Goal: Navigation & Orientation: Find specific page/section

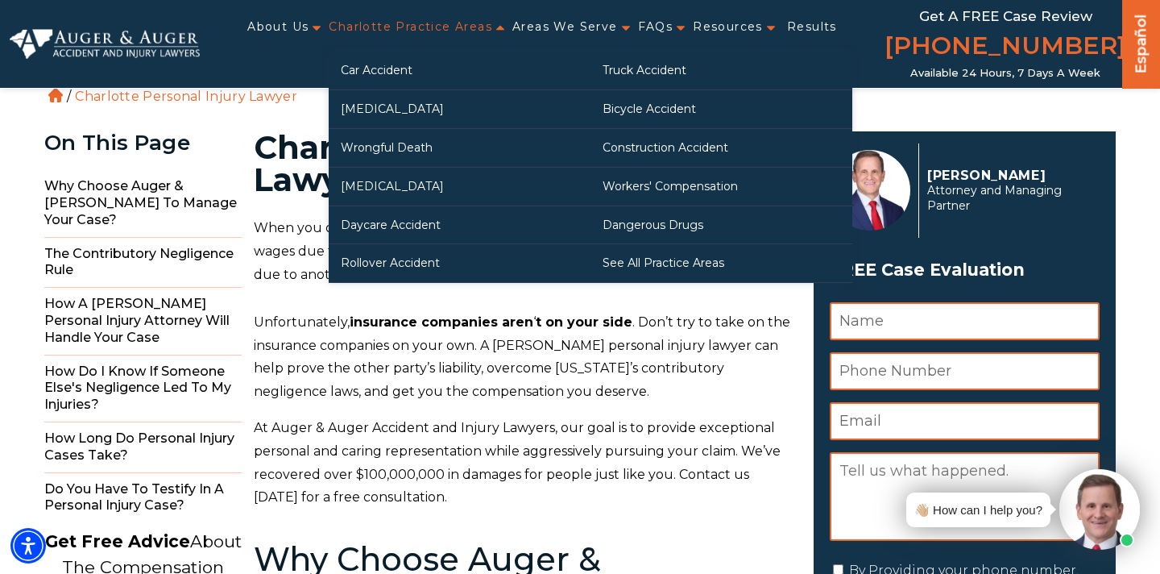
scroll to position [17, 0]
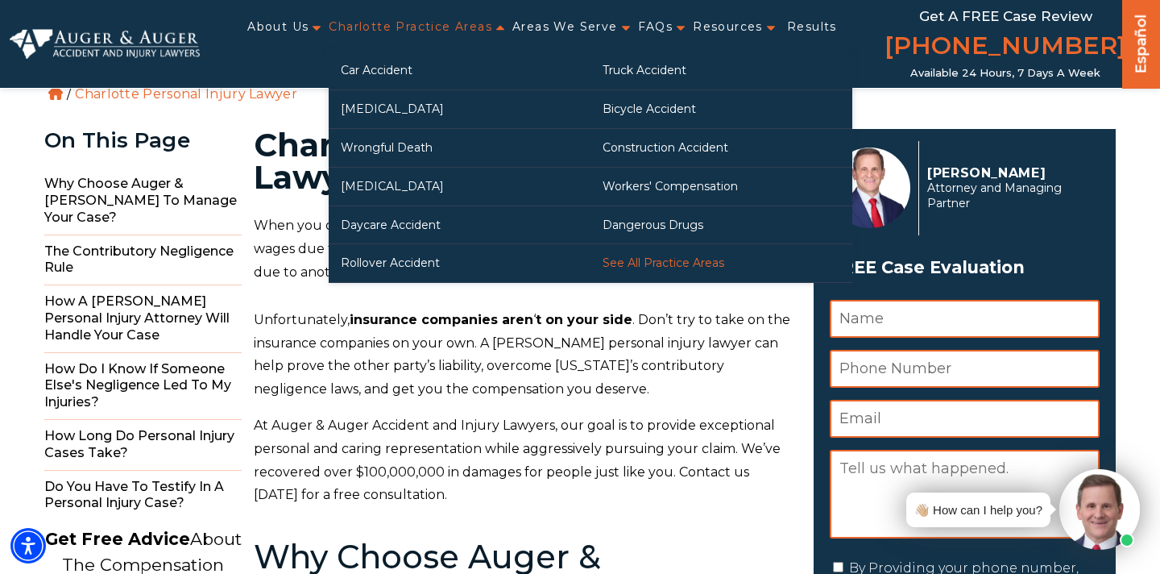
click at [663, 263] on link "See All Practice Areas" at bounding box center [722, 263] width 262 height 38
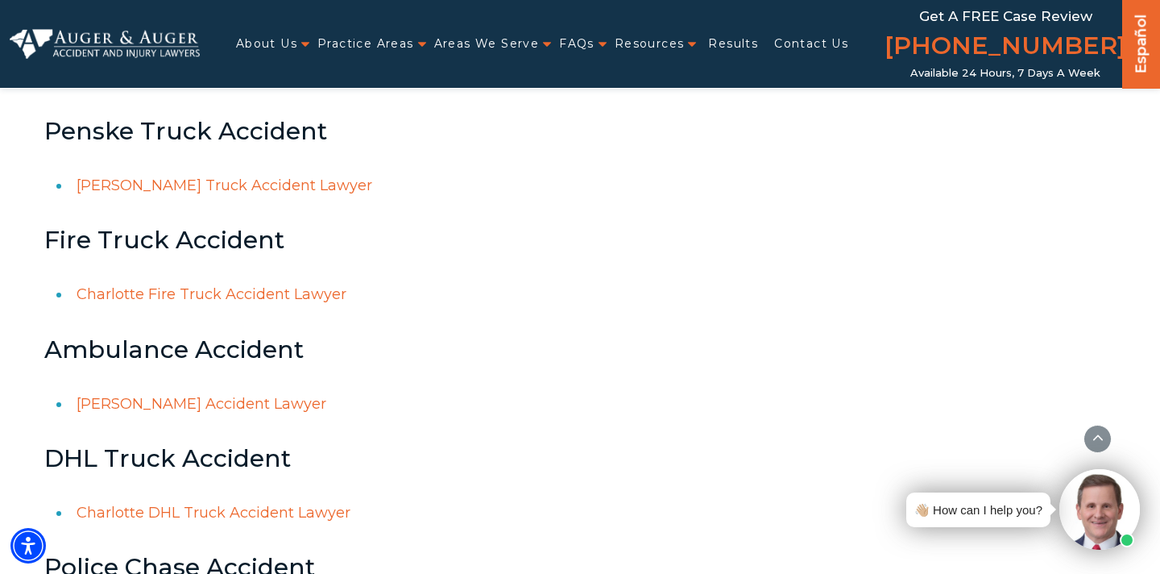
scroll to position [16099, 0]
